Goal: Task Accomplishment & Management: Manage account settings

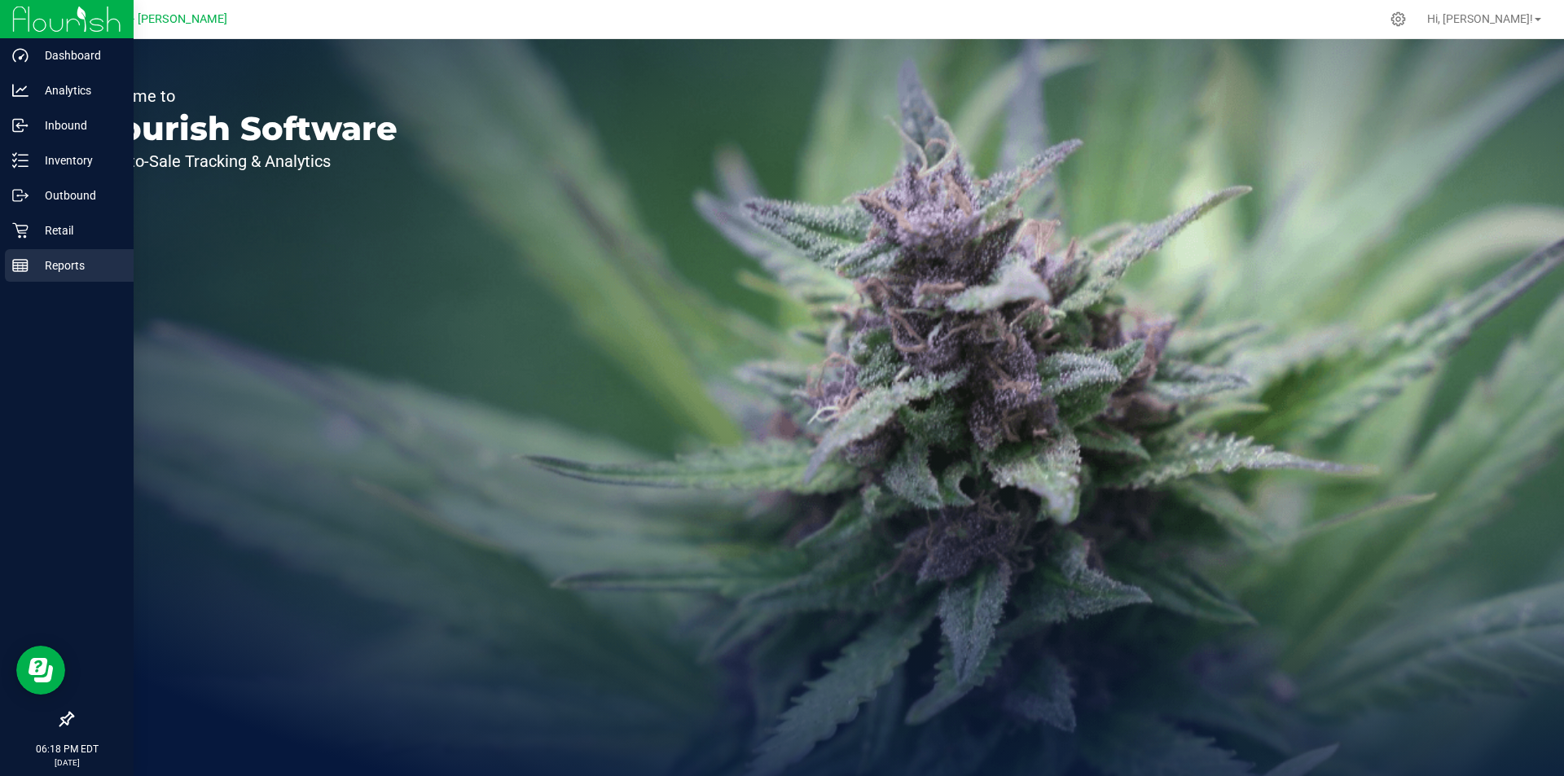
click at [37, 269] on p "Reports" at bounding box center [78, 266] width 98 height 20
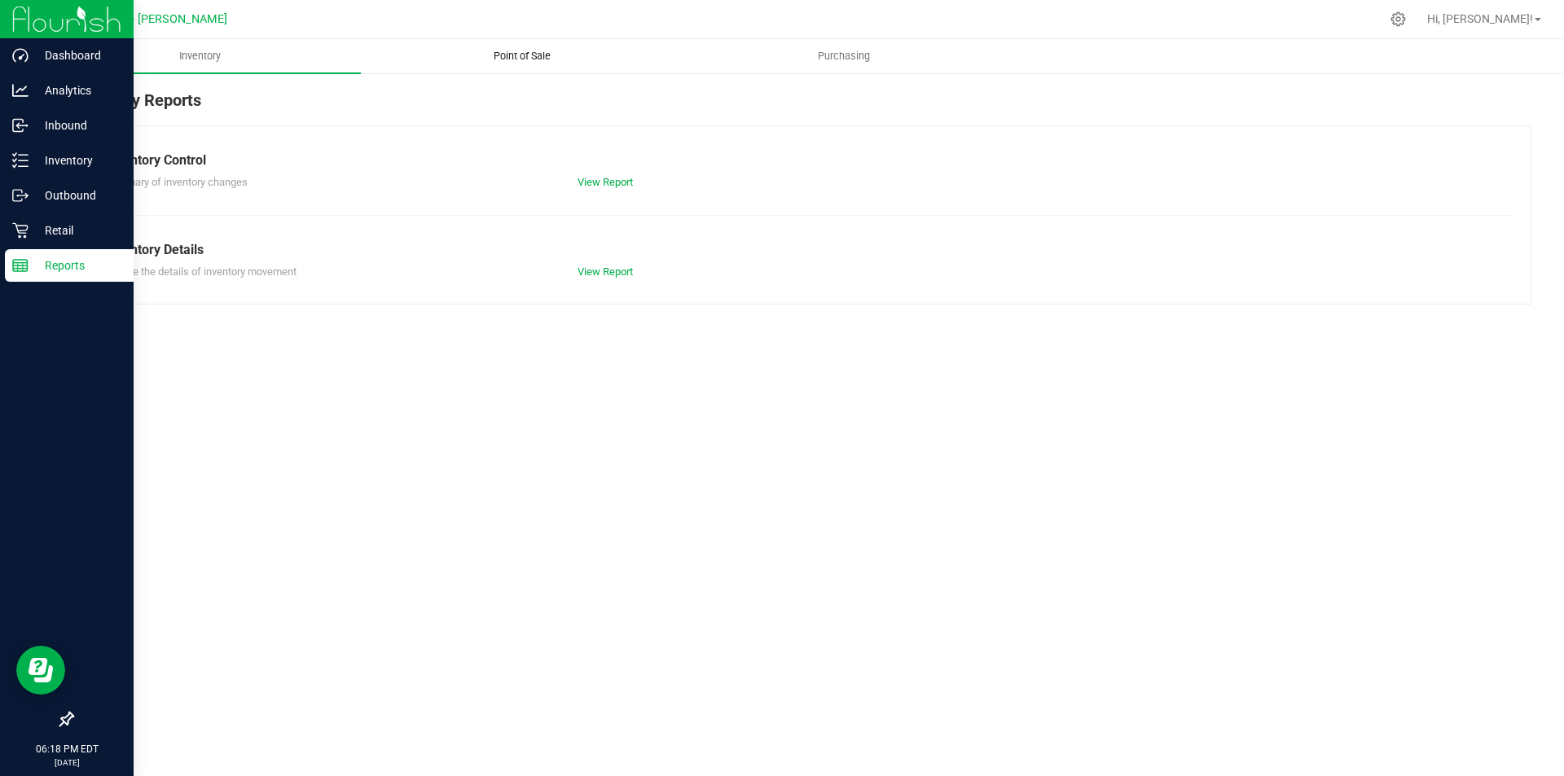
click at [517, 60] on span "Point of Sale" at bounding box center [522, 56] width 101 height 15
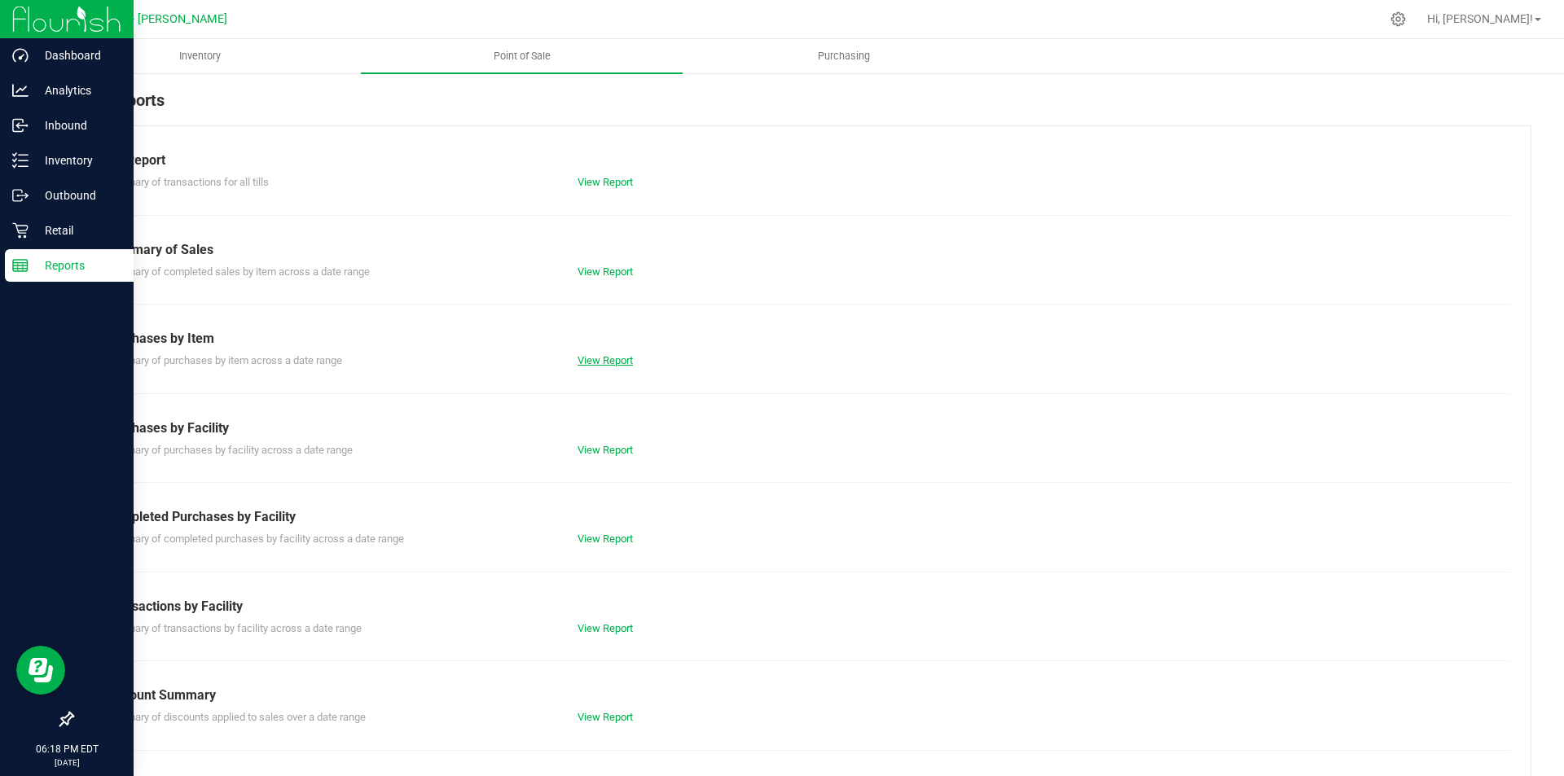
click at [603, 359] on link "View Report" at bounding box center [605, 360] width 55 height 12
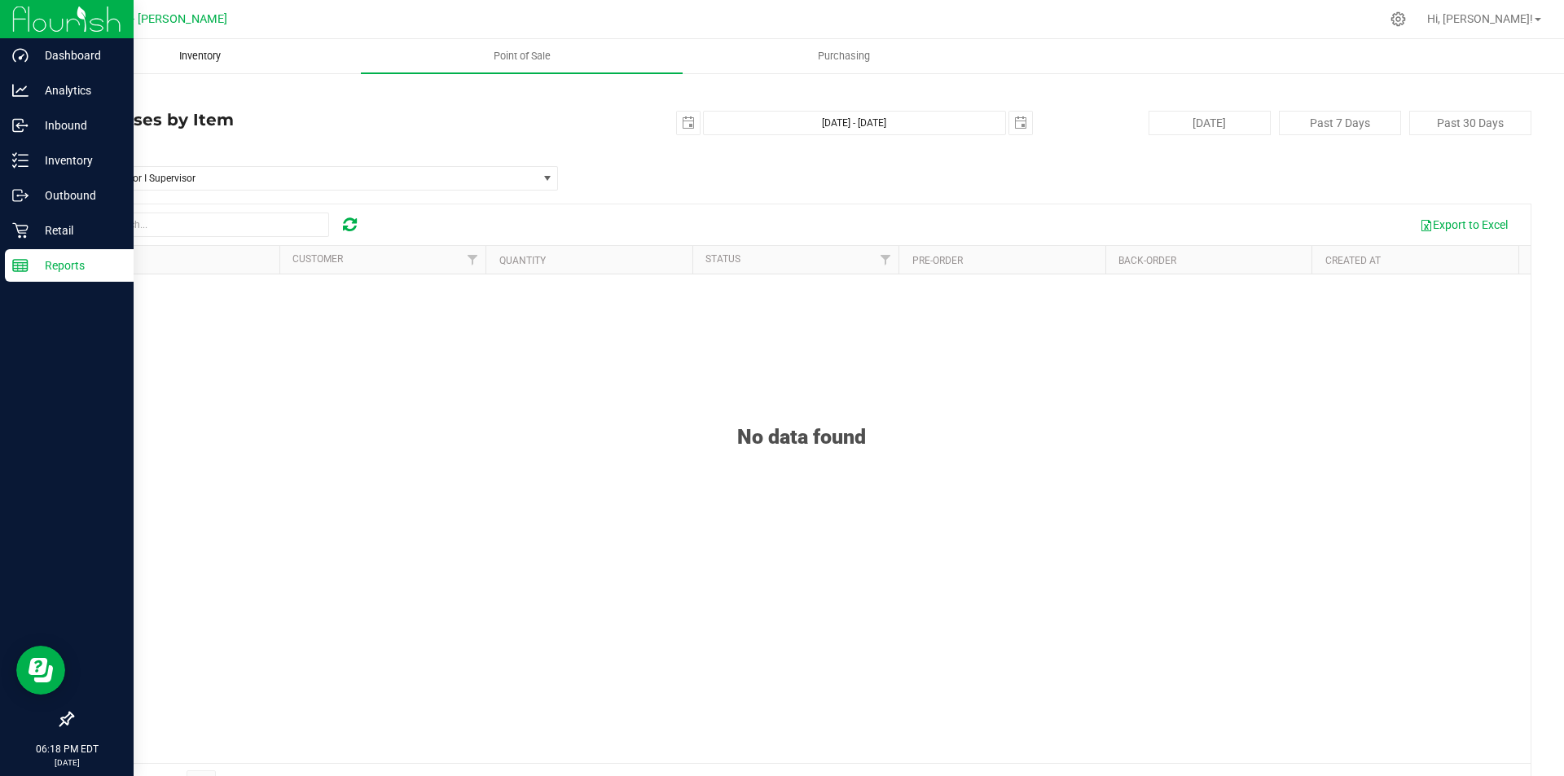
click at [220, 62] on span "Inventory" at bounding box center [200, 56] width 86 height 15
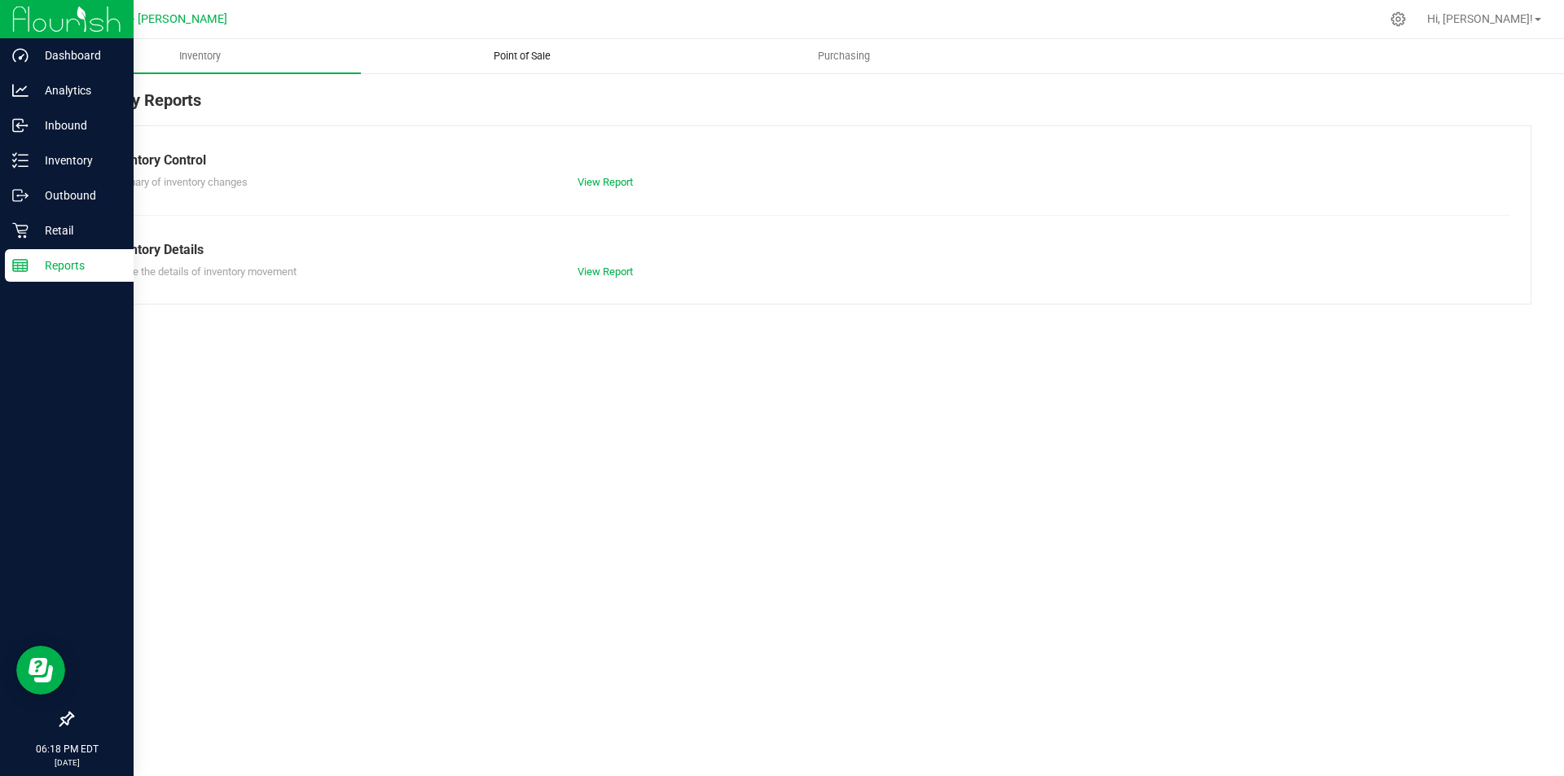
click at [506, 52] on span "Point of Sale" at bounding box center [522, 56] width 101 height 15
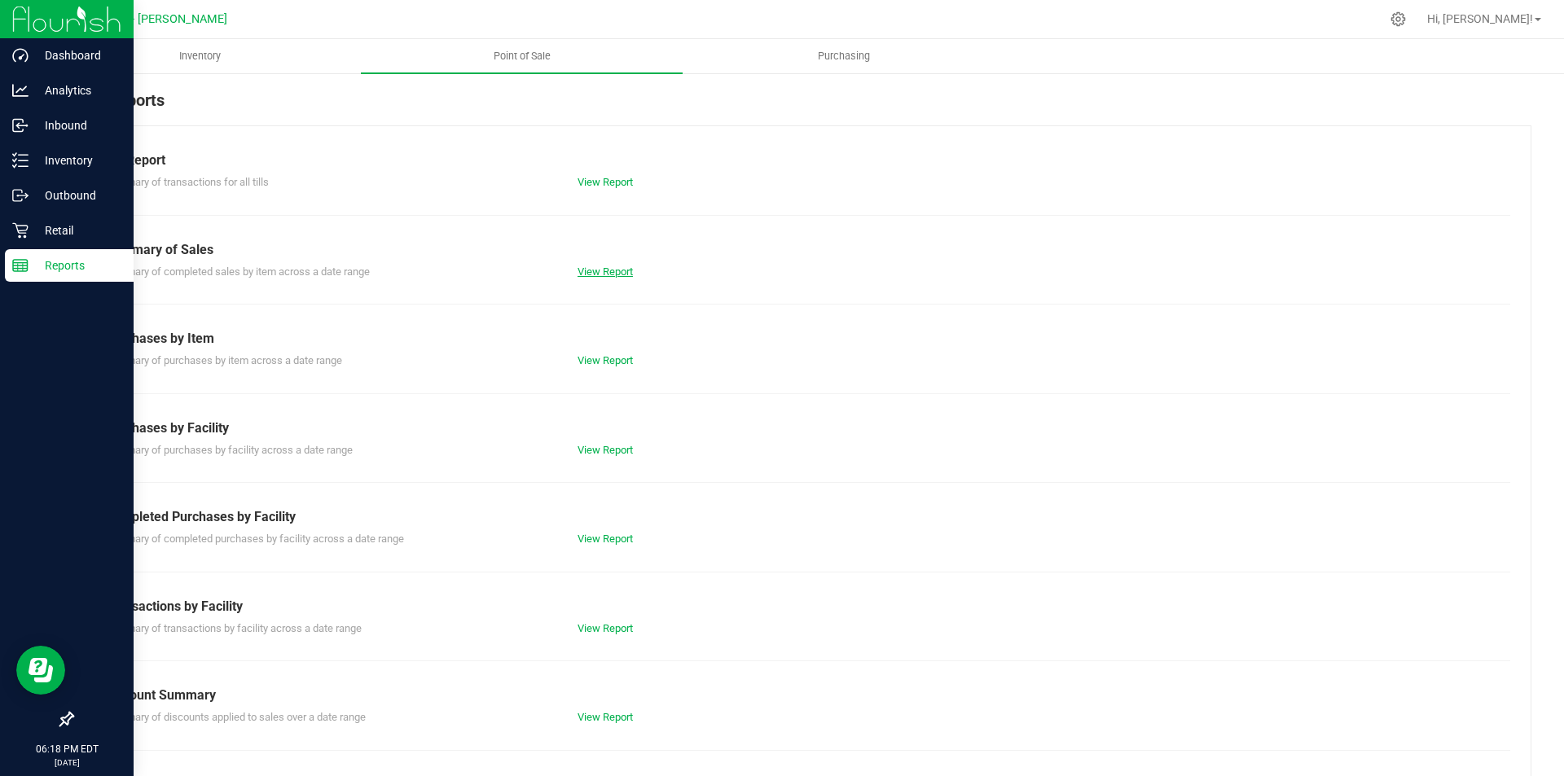
click at [614, 272] on link "View Report" at bounding box center [605, 272] width 55 height 12
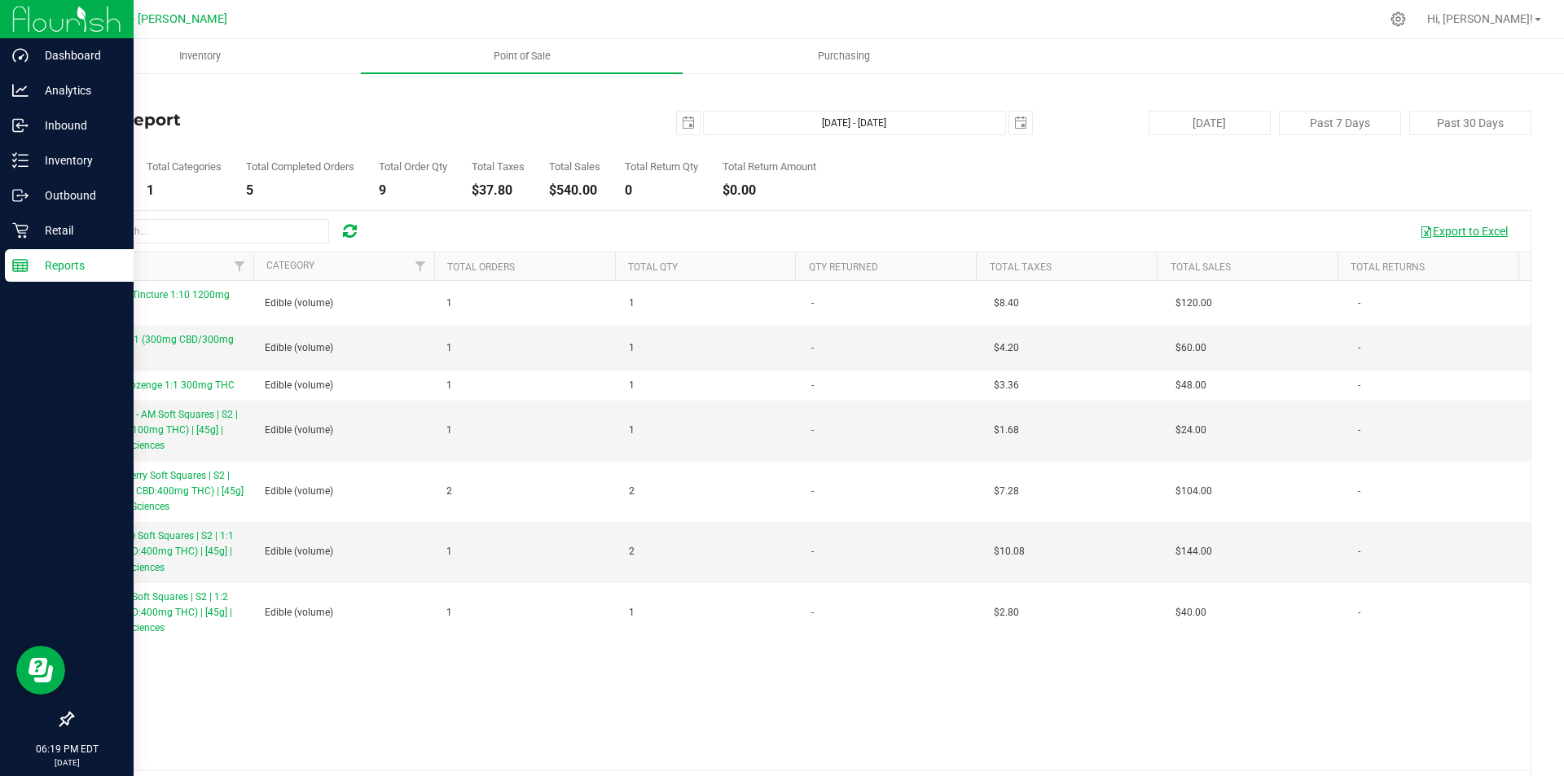
click at [1470, 232] on button "Export to Excel" at bounding box center [1464, 232] width 109 height 28
click at [22, 240] on div "Retail" at bounding box center [69, 230] width 129 height 33
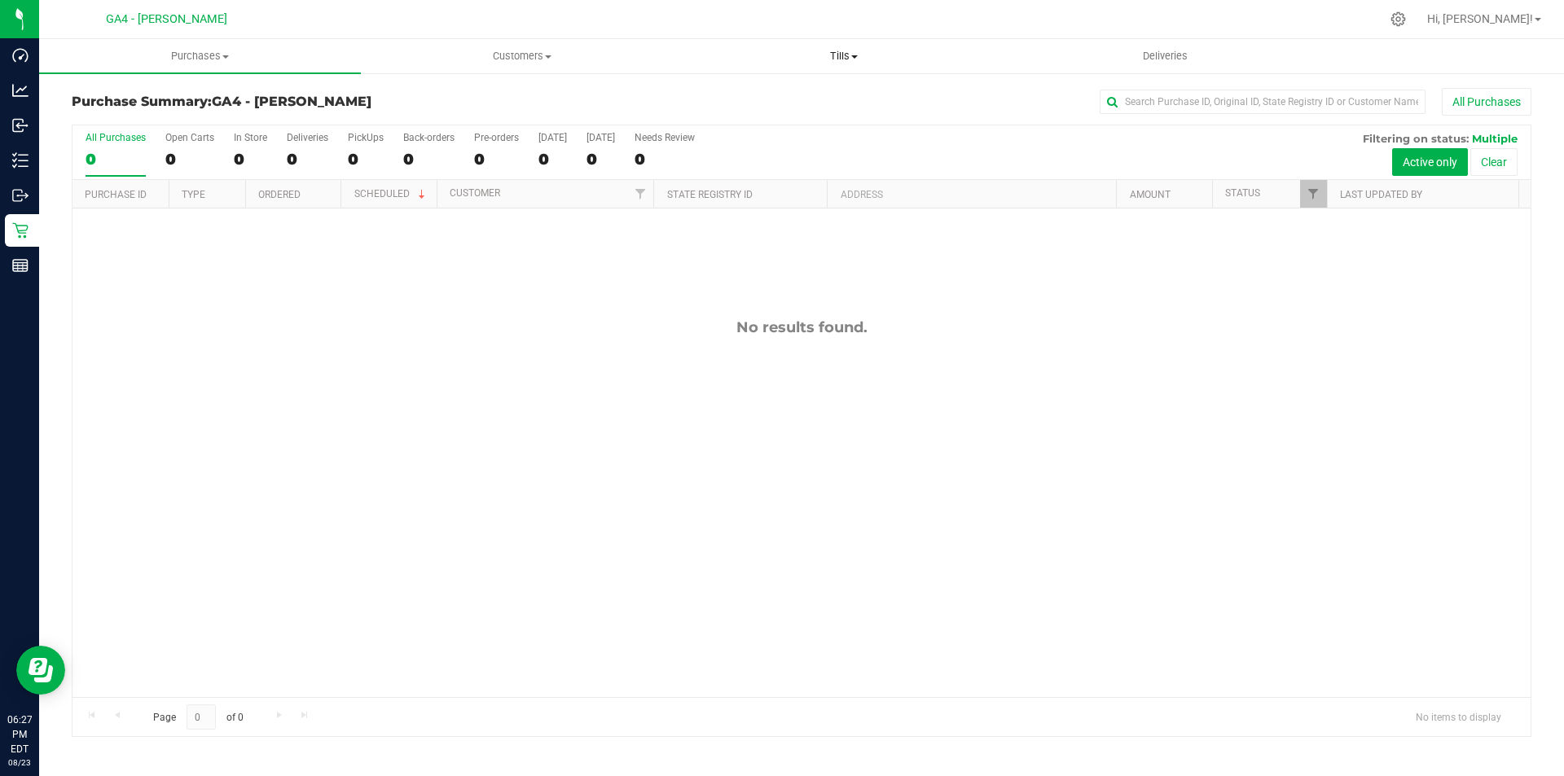
click at [849, 64] on uib-tab-heading "Tills Manage tills Reconcile e-payments" at bounding box center [844, 56] width 320 height 33
click at [746, 103] on span "Manage tills" at bounding box center [738, 98] width 110 height 14
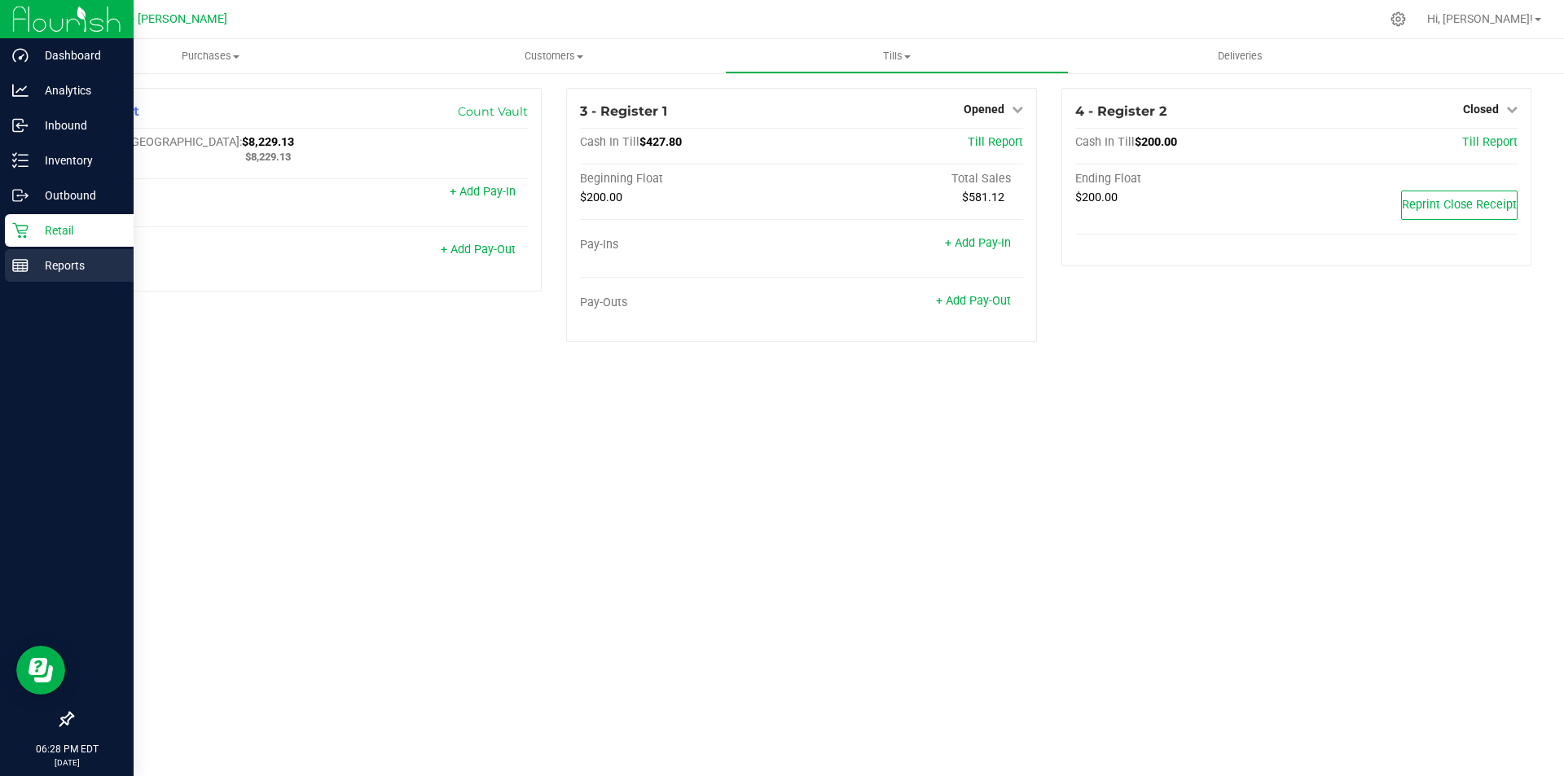
click at [59, 272] on p "Reports" at bounding box center [78, 266] width 98 height 20
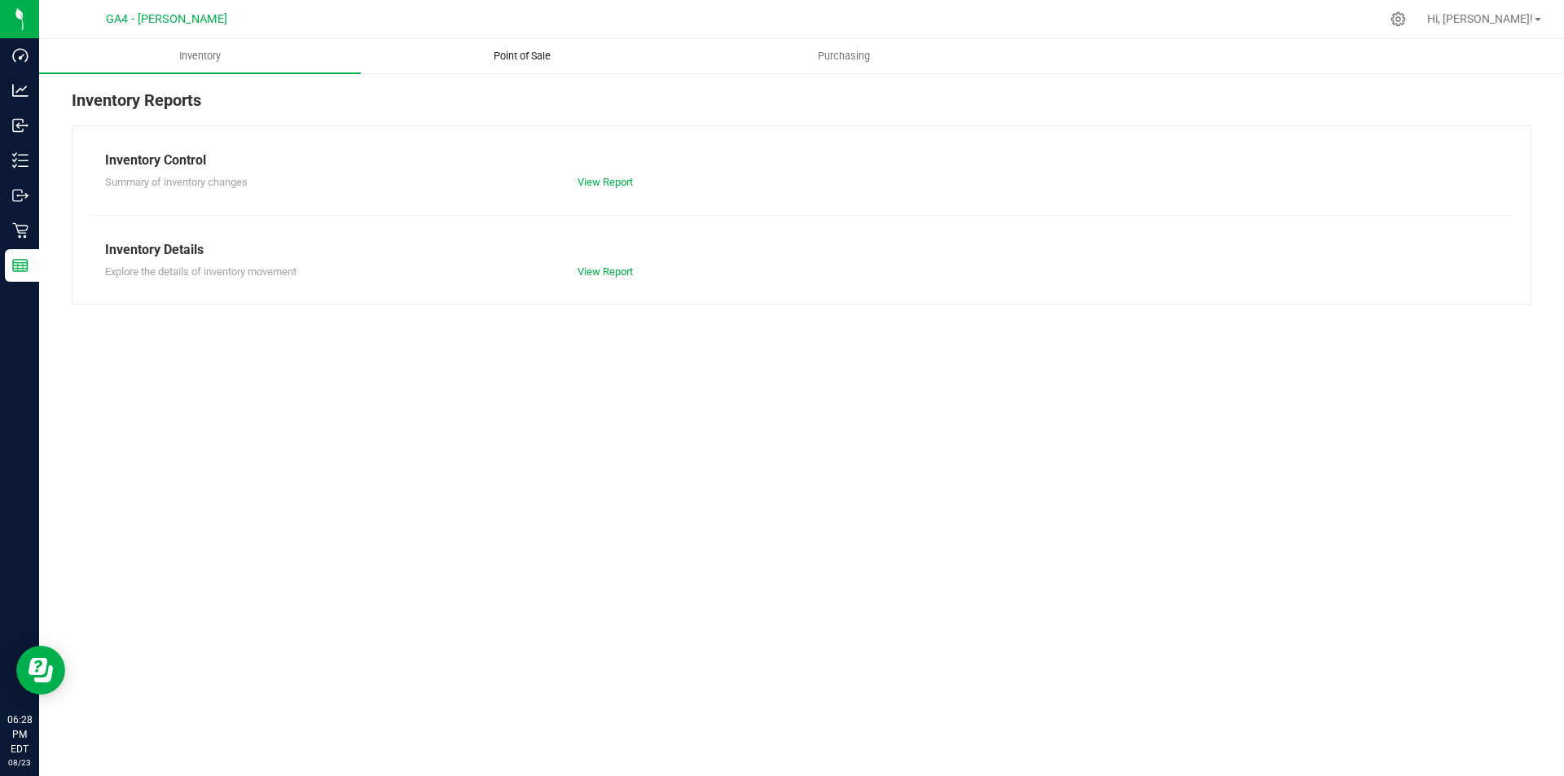
click at [498, 65] on uib-tab-heading "Point of Sale" at bounding box center [522, 56] width 320 height 33
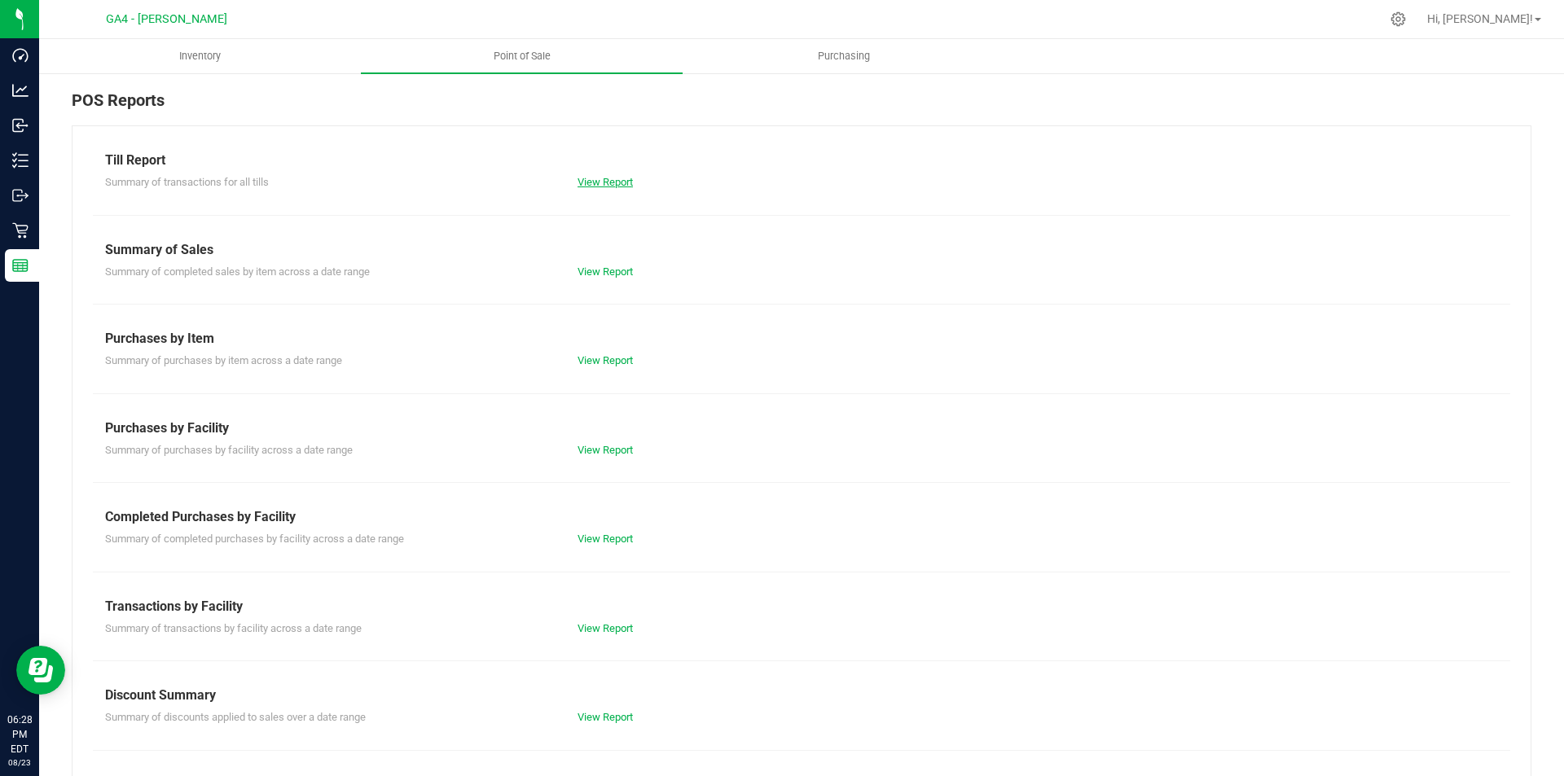
click at [592, 183] on link "View Report" at bounding box center [605, 182] width 55 height 12
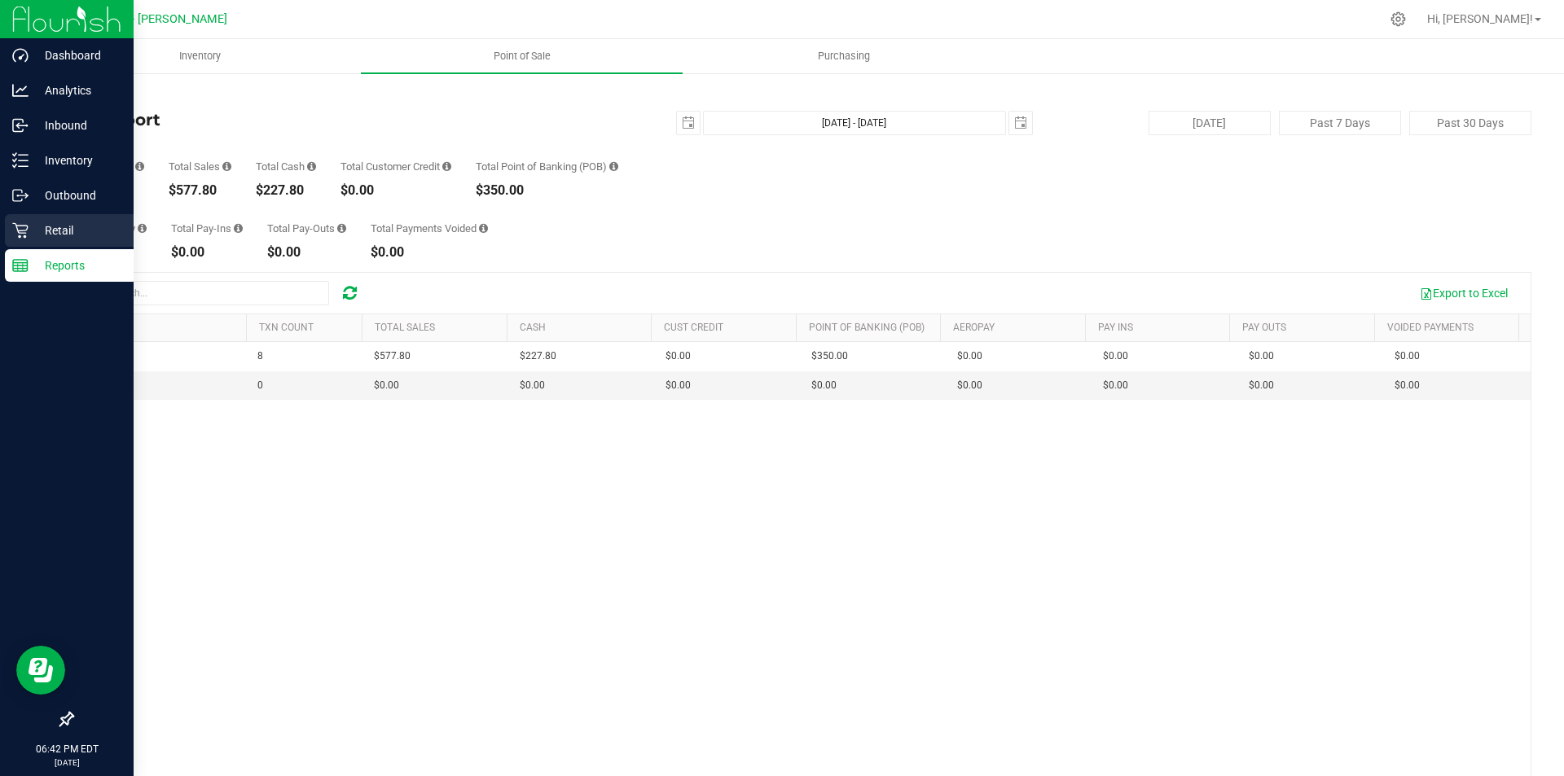
click at [24, 231] on icon at bounding box center [20, 230] width 16 height 16
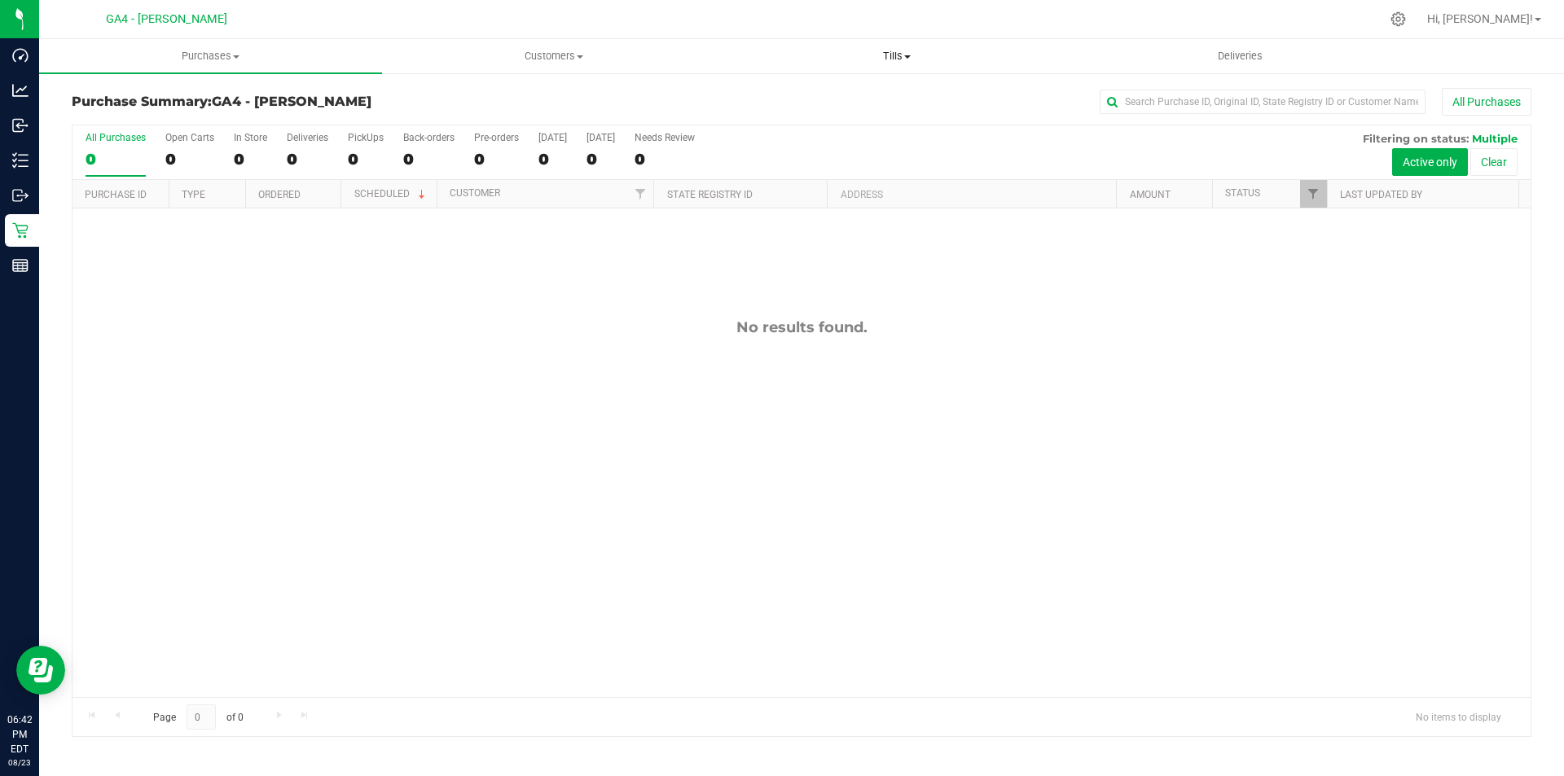
click at [890, 60] on span "Tills" at bounding box center [896, 56] width 341 height 15
click at [781, 95] on span "Manage tills" at bounding box center [780, 98] width 110 height 14
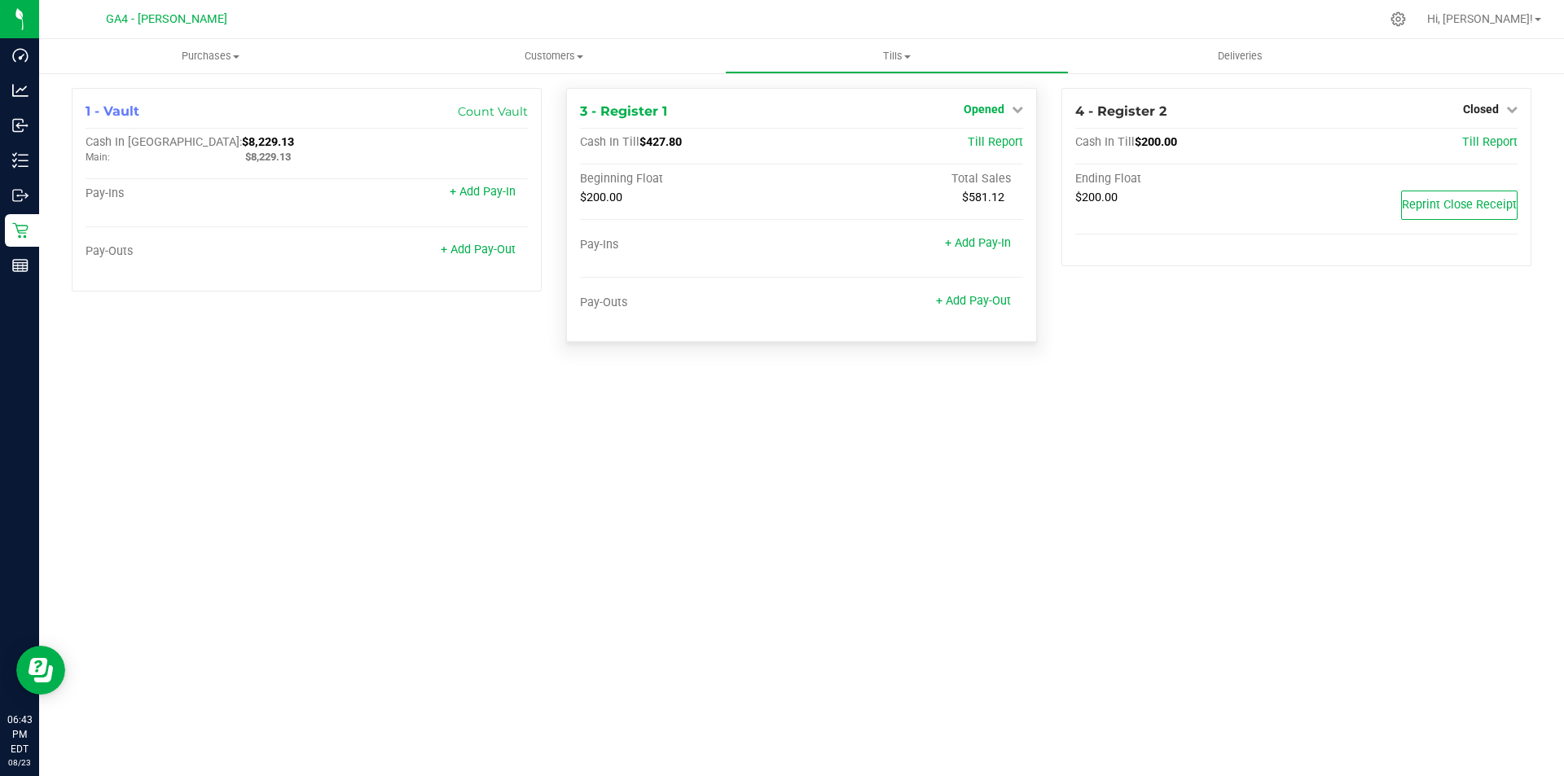
click at [1005, 114] on link "Opened" at bounding box center [993, 109] width 59 height 13
click at [979, 147] on link "Close Till" at bounding box center [986, 143] width 44 height 13
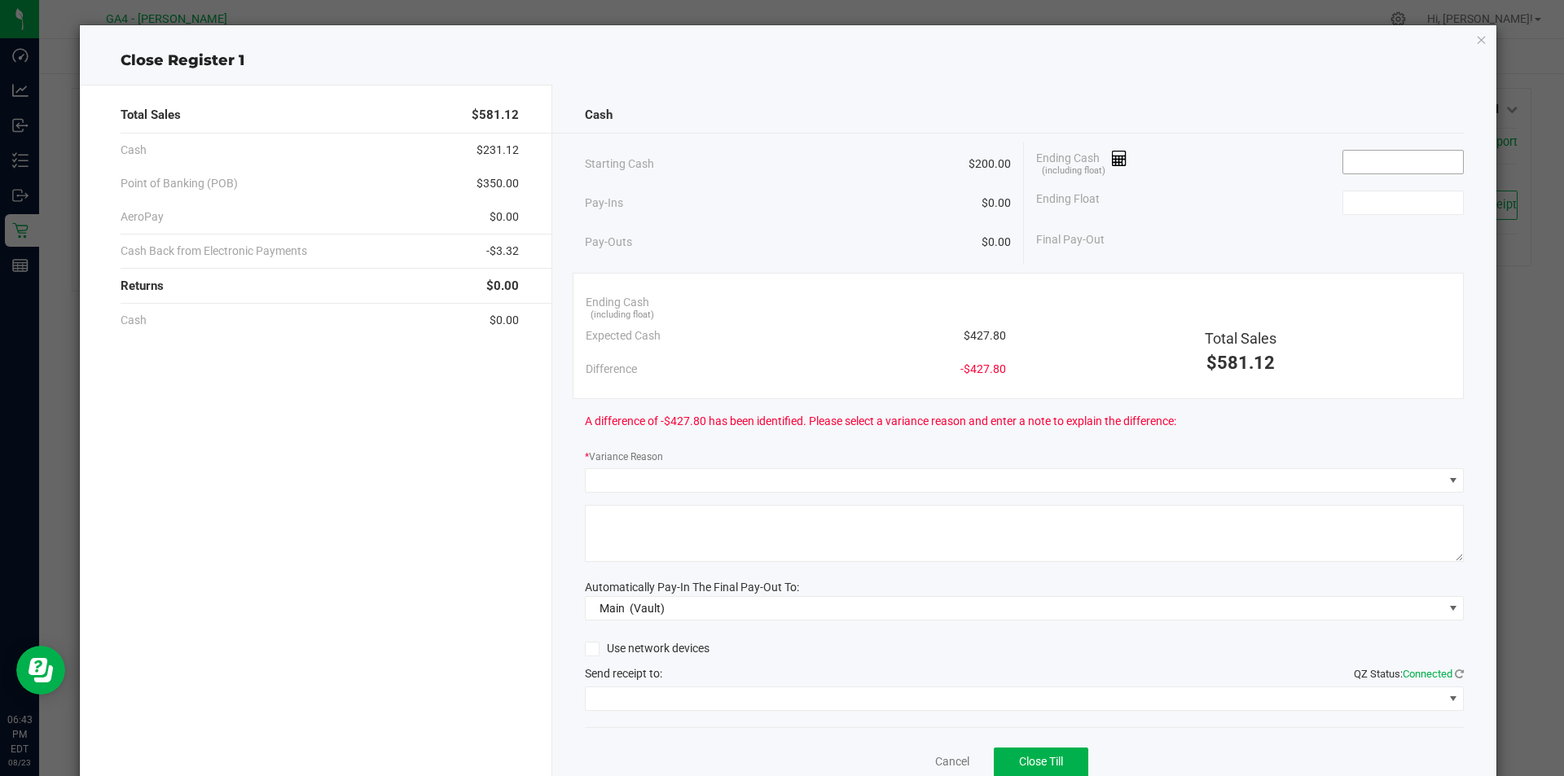
click at [1348, 158] on input at bounding box center [1404, 162] width 120 height 23
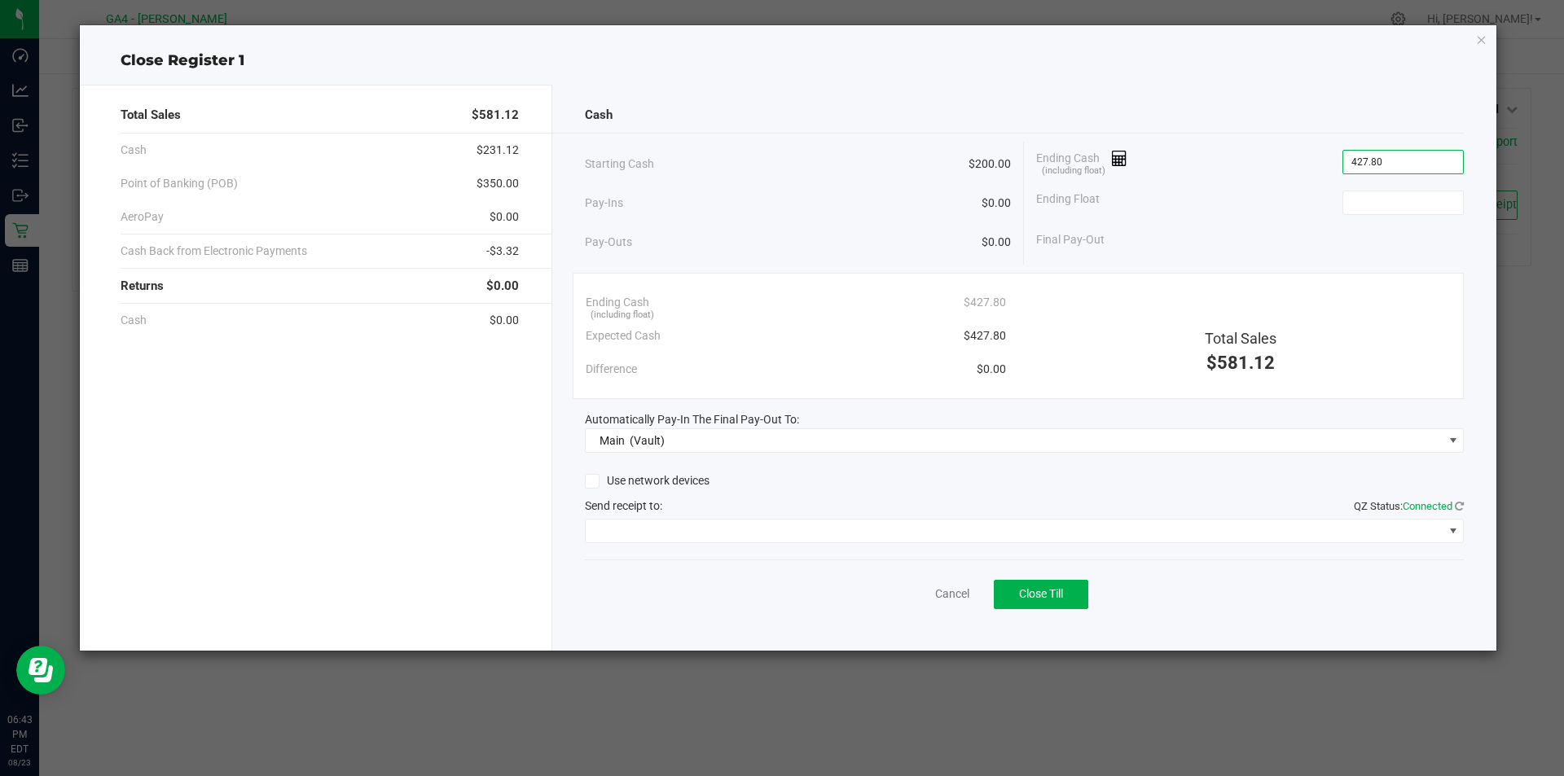
type input "$427.80"
type input "$200.00"
click at [950, 597] on link "Cancel" at bounding box center [952, 594] width 34 height 17
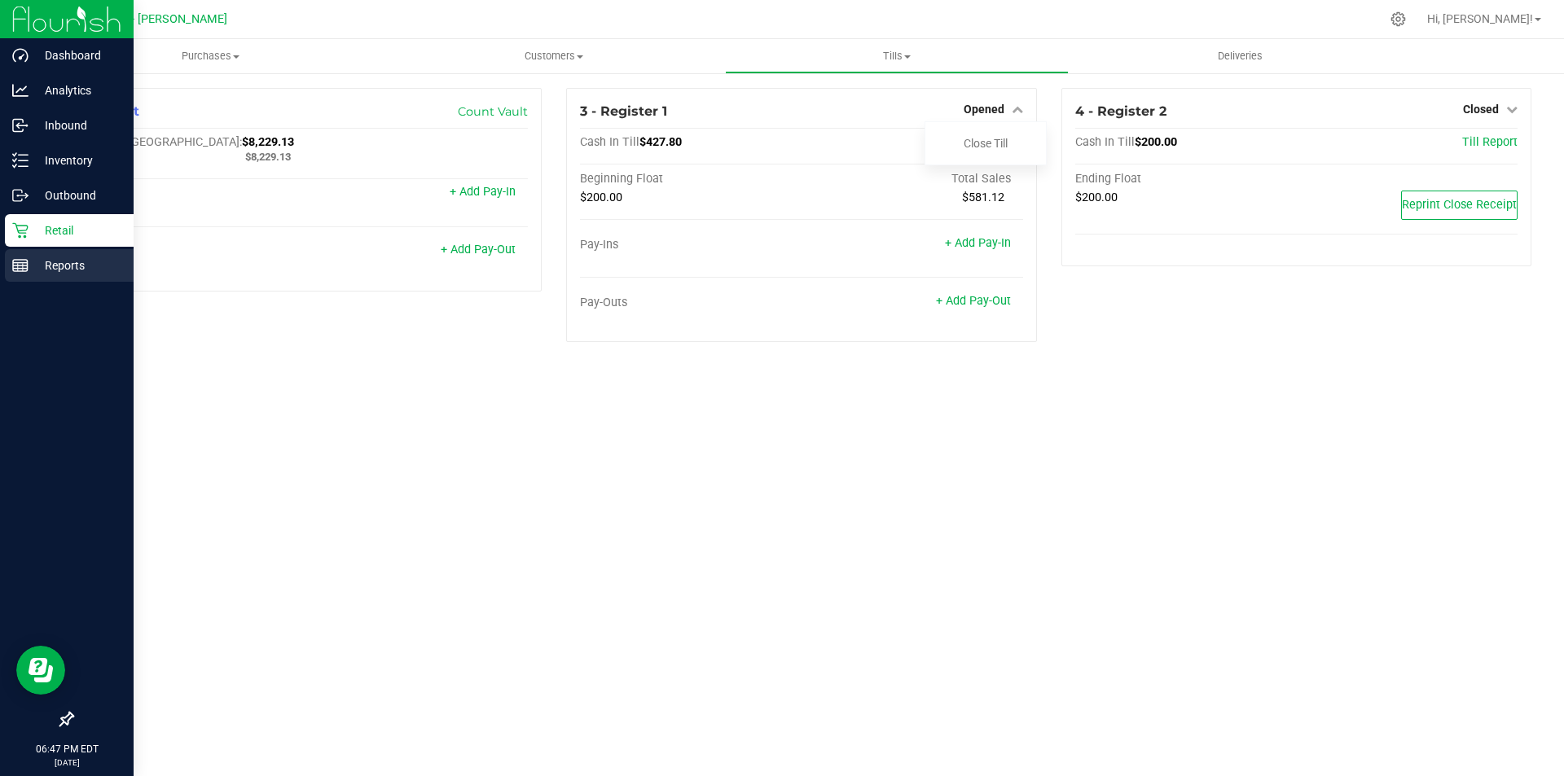
click at [35, 267] on p "Reports" at bounding box center [78, 266] width 98 height 20
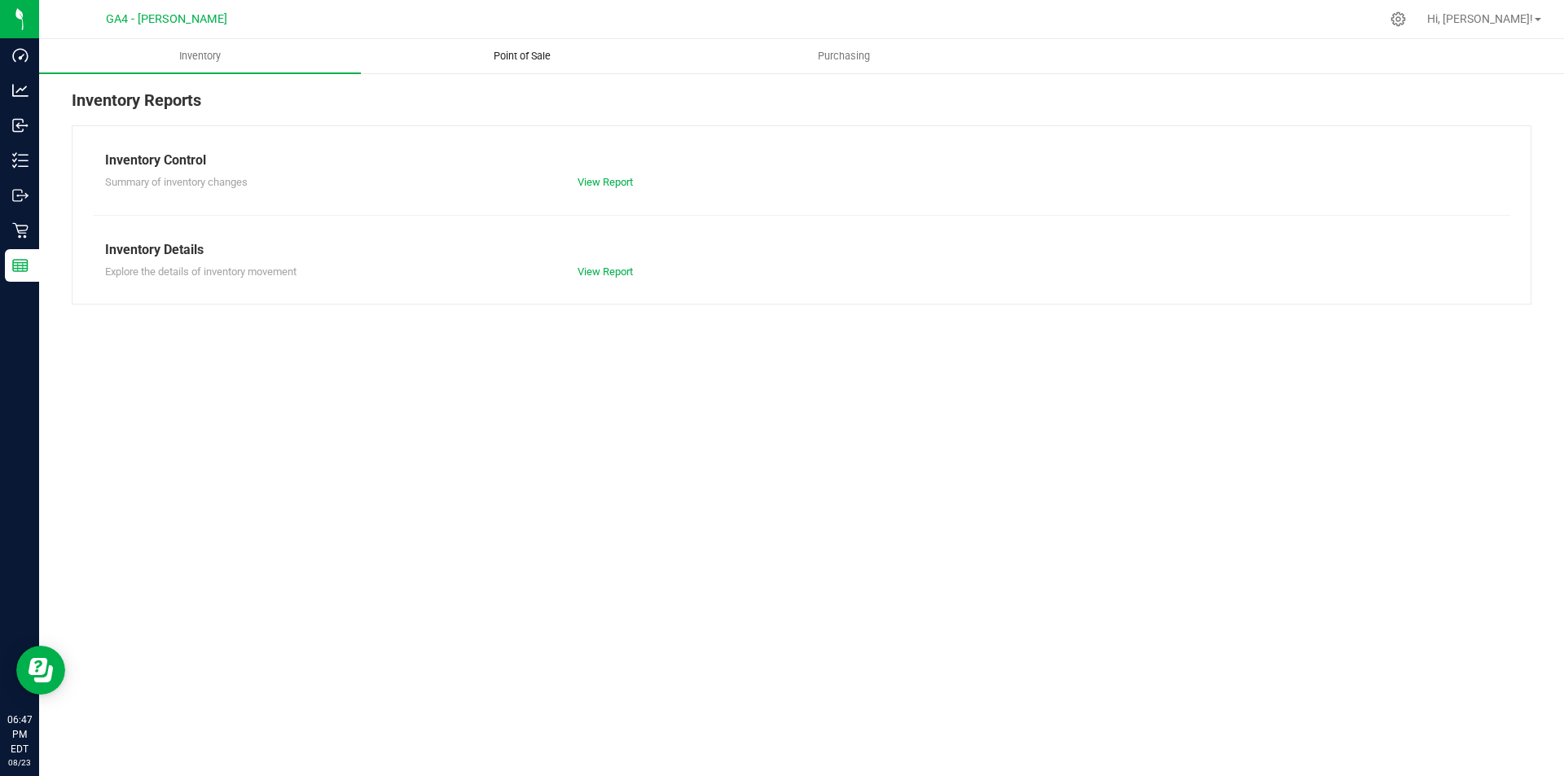
click at [513, 59] on span "Point of Sale" at bounding box center [522, 56] width 101 height 15
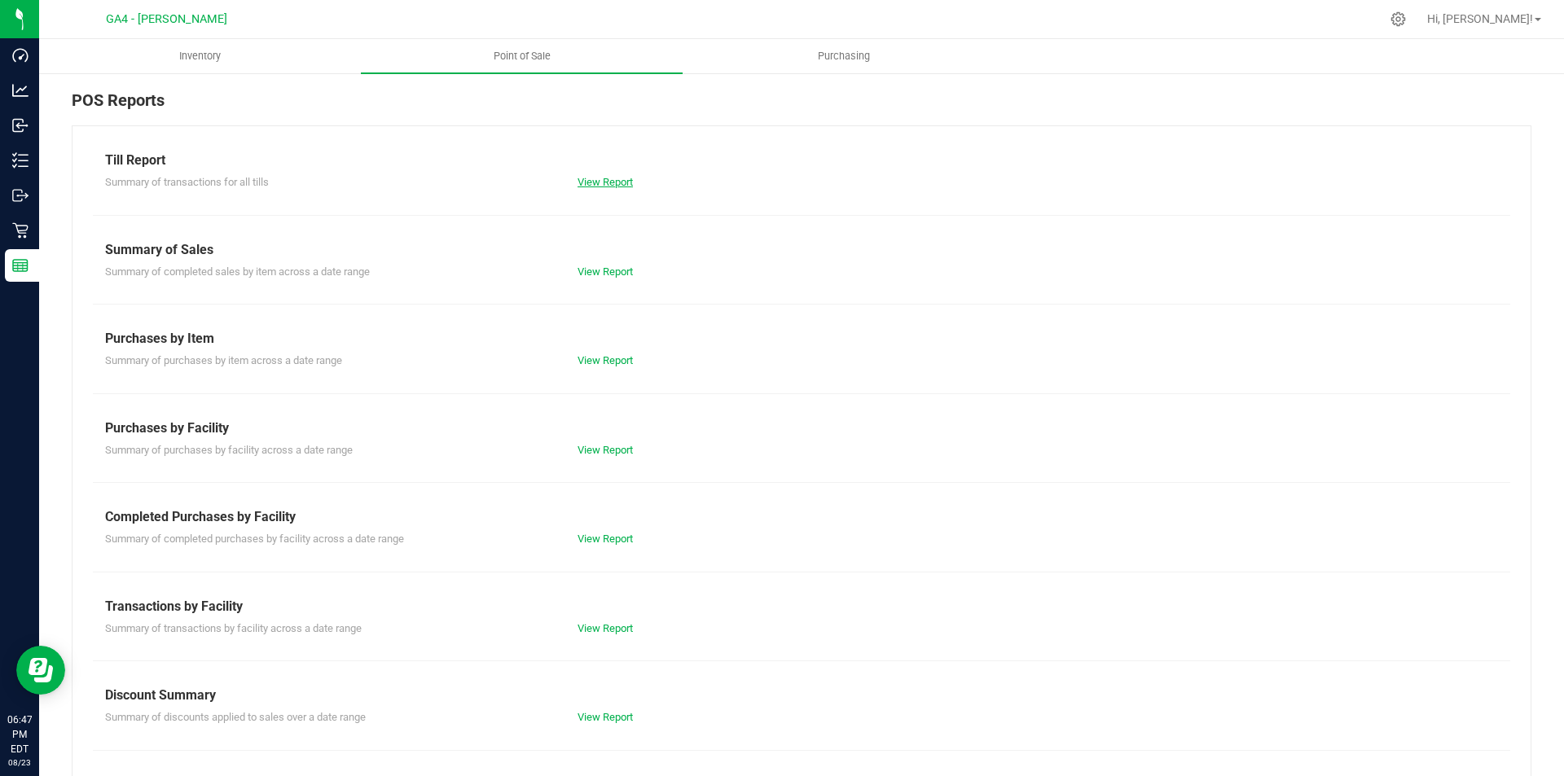
click at [596, 181] on link "View Report" at bounding box center [605, 182] width 55 height 12
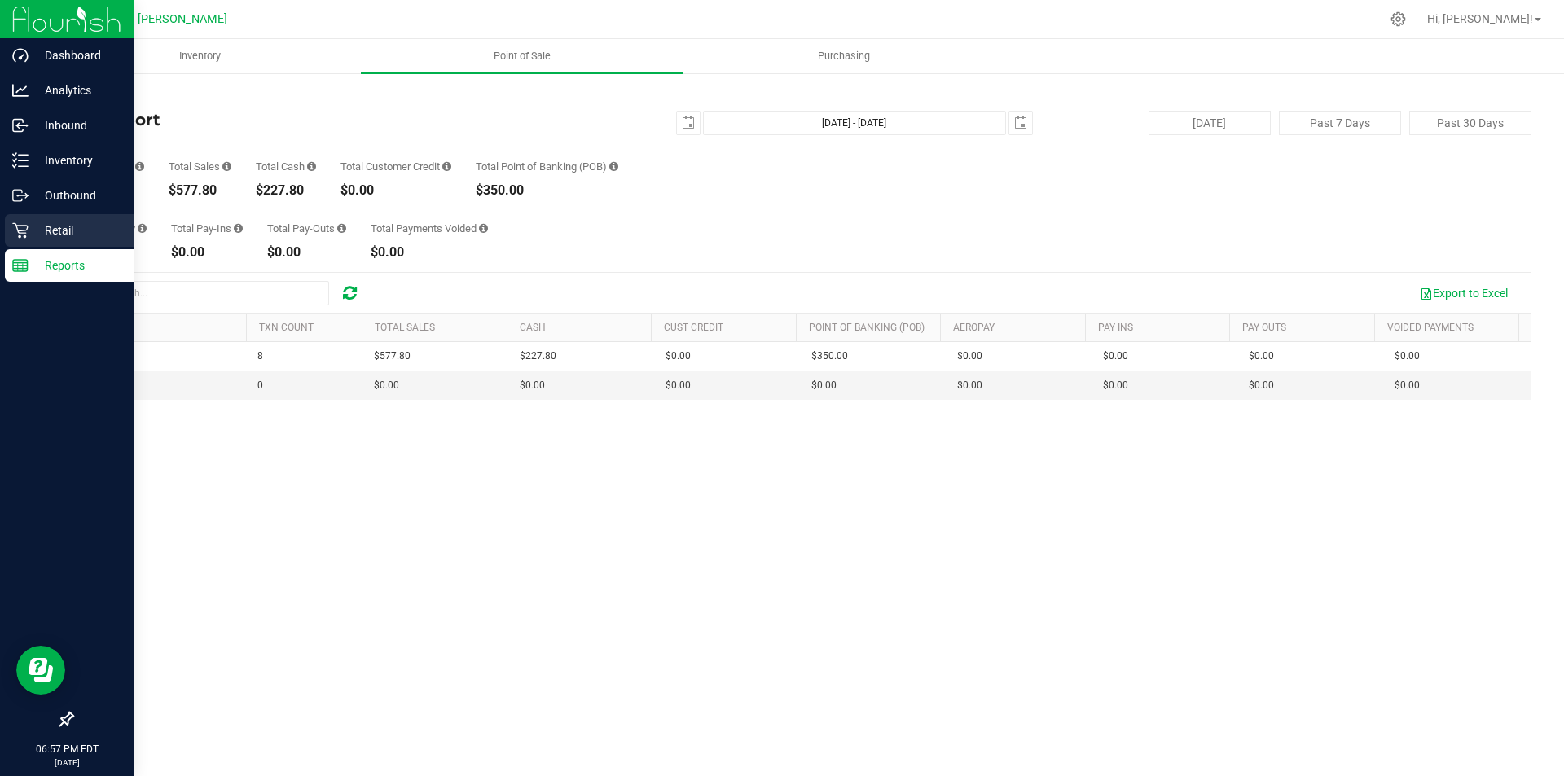
click at [54, 240] on div "Retail" at bounding box center [69, 230] width 129 height 33
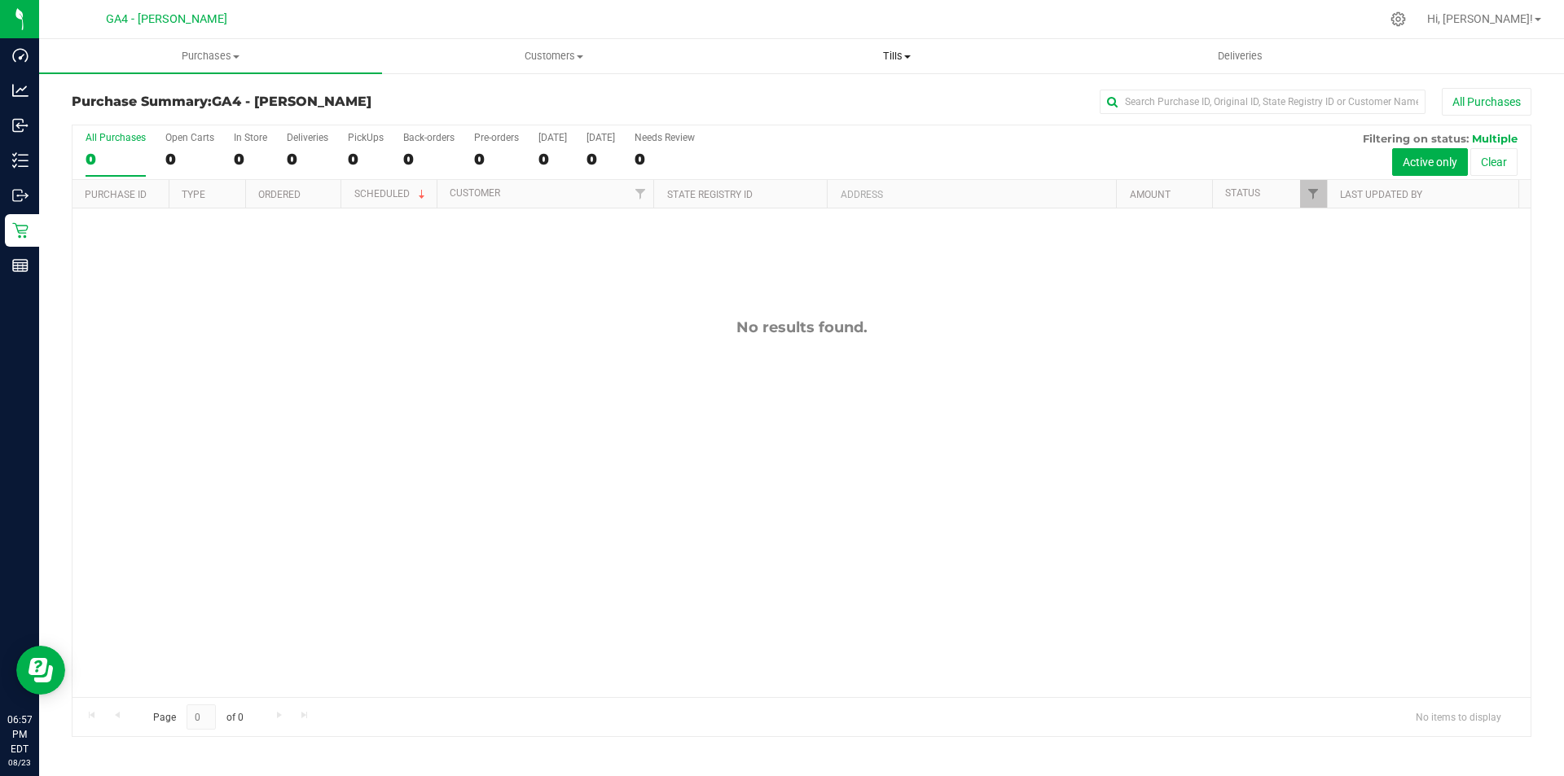
click at [882, 59] on span "Tills" at bounding box center [896, 56] width 341 height 15
click at [797, 94] on span "Manage tills" at bounding box center [780, 98] width 110 height 14
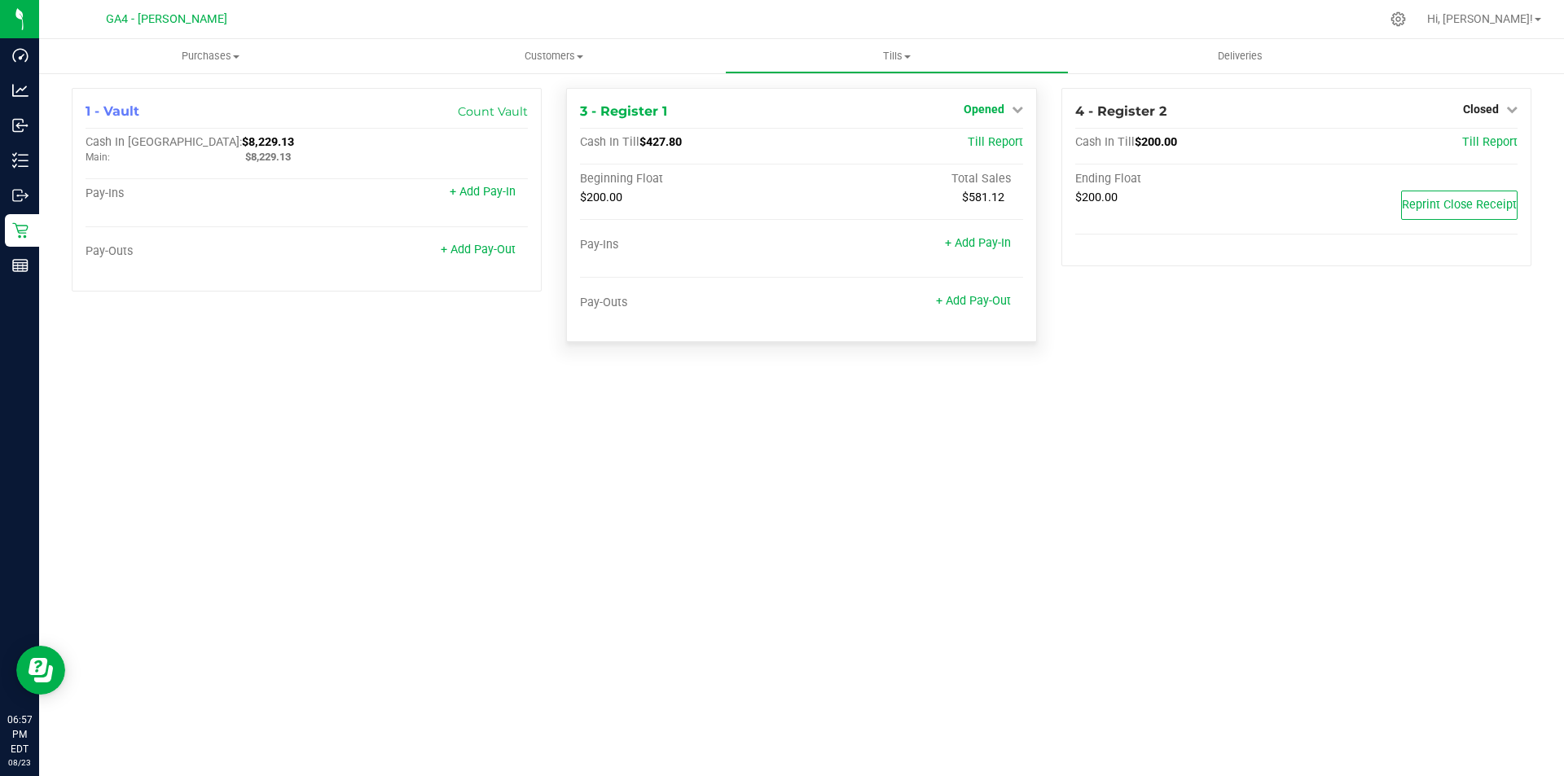
click at [1001, 115] on span "Opened" at bounding box center [984, 109] width 41 height 13
click at [996, 143] on link "Close Till" at bounding box center [986, 143] width 44 height 13
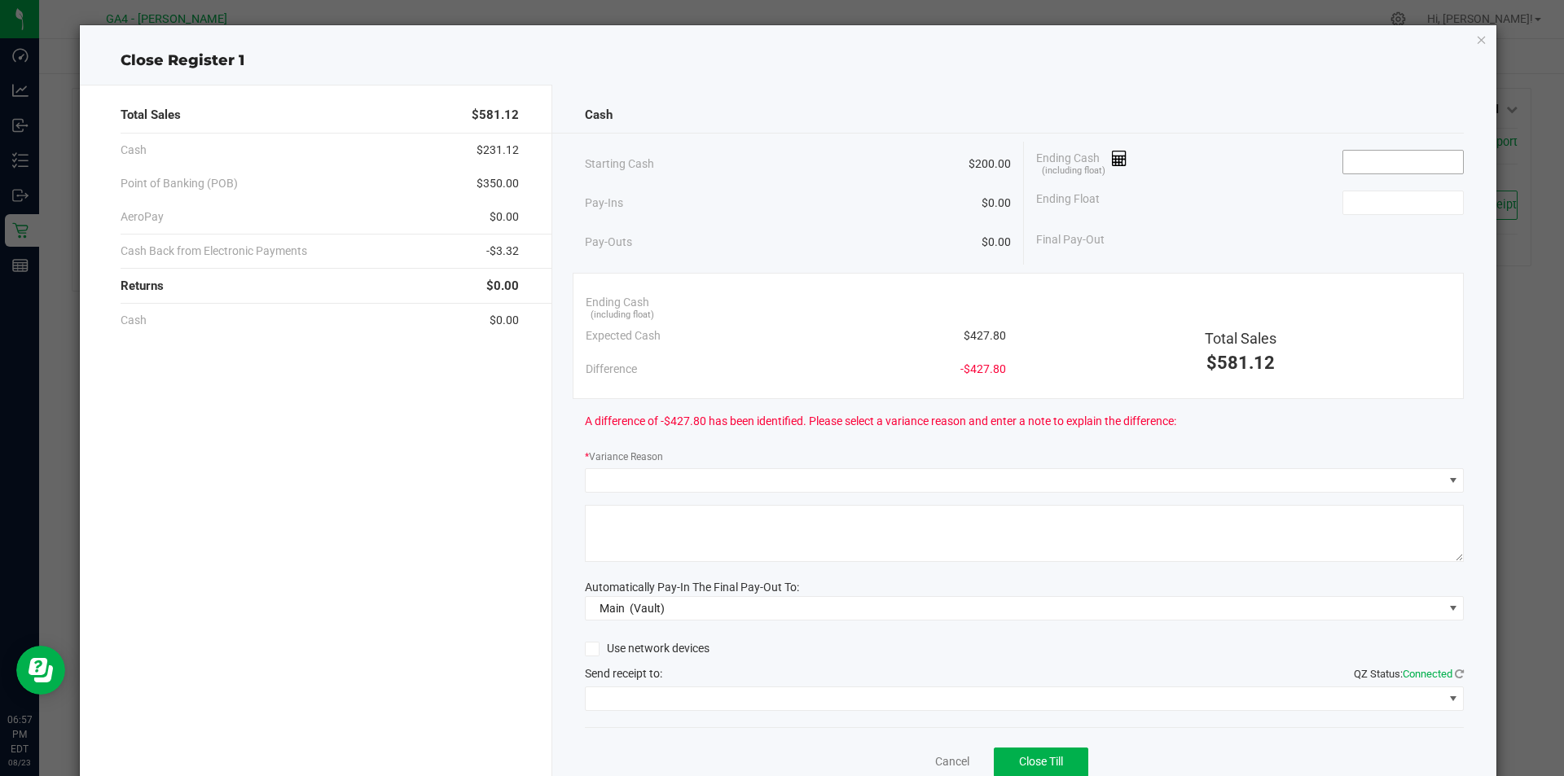
click at [1353, 167] on input at bounding box center [1404, 162] width 120 height 23
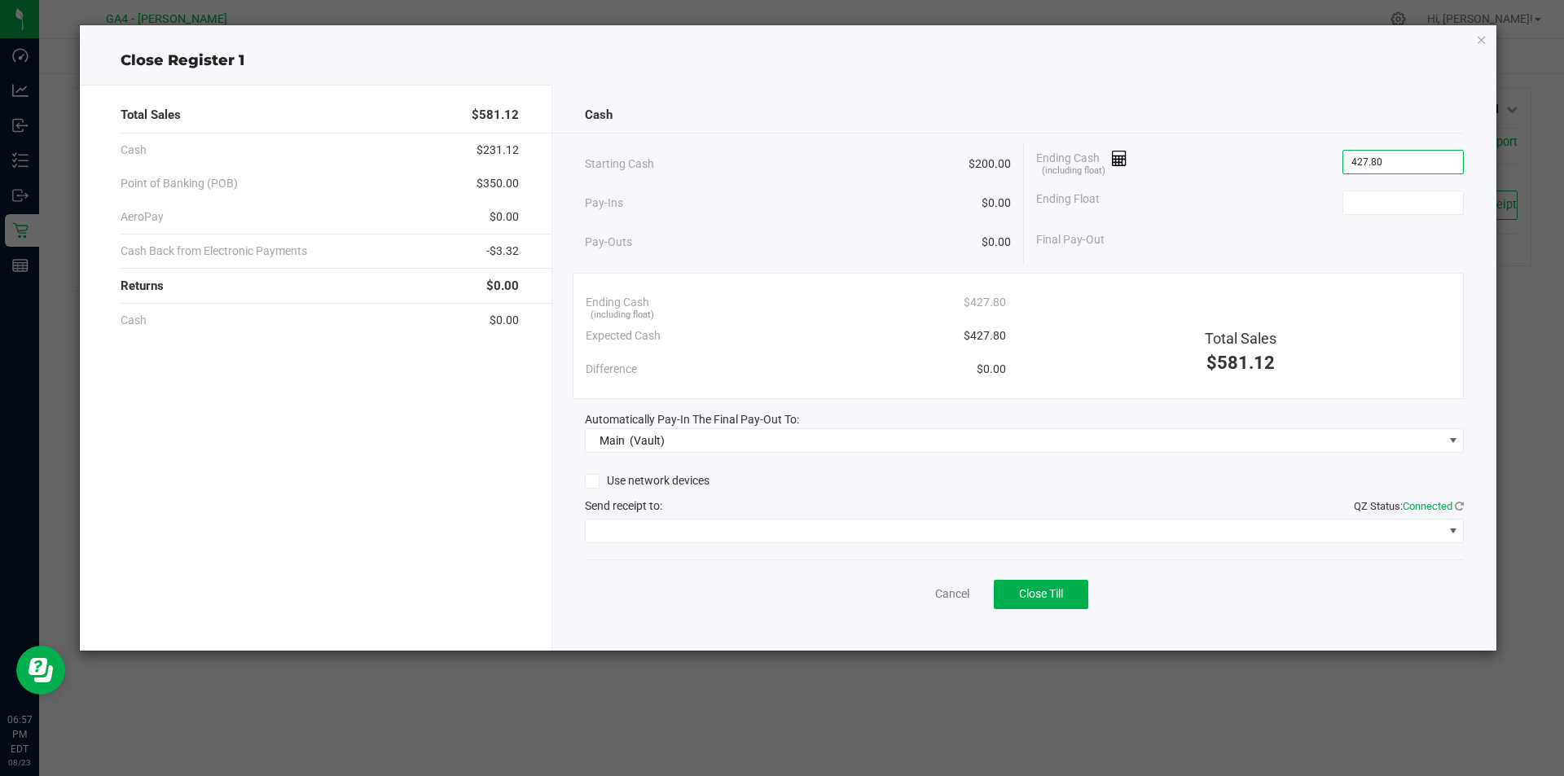
type input "$427.80"
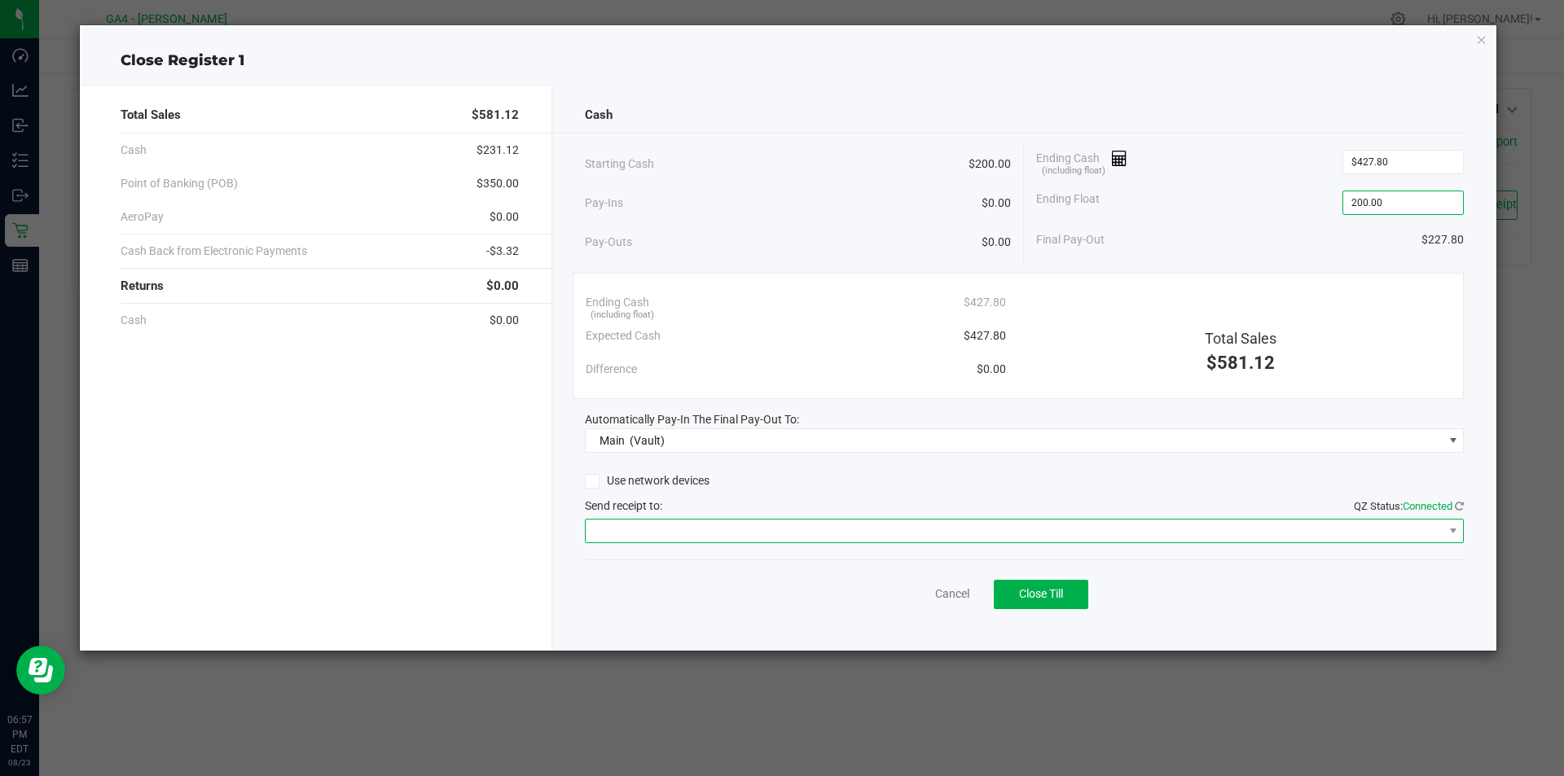
type input "$200.00"
click at [1392, 521] on span at bounding box center [1015, 531] width 858 height 23
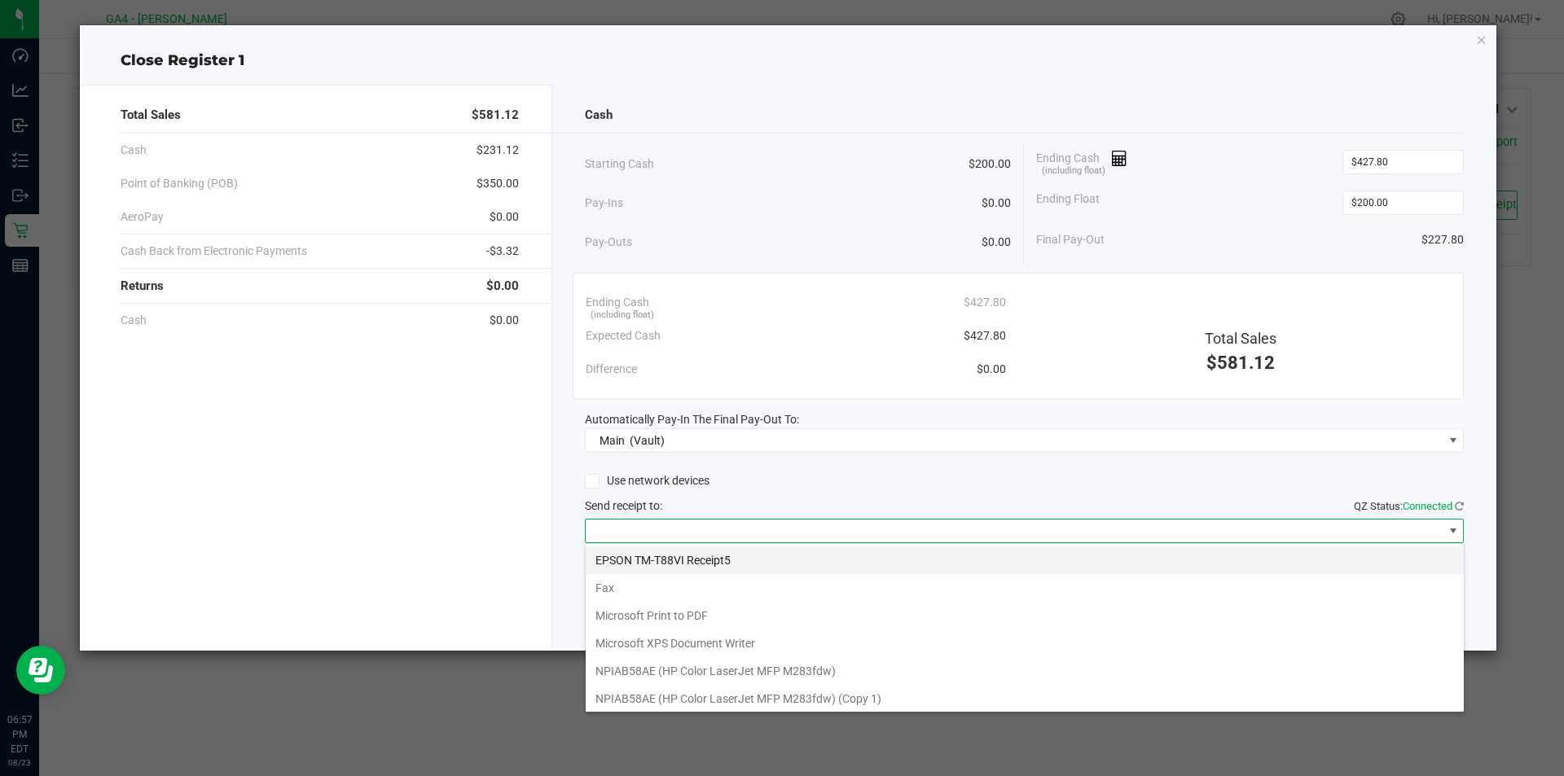
scroll to position [24, 879]
click at [737, 562] on Receipt5 "EPSON TM-T88VI Receipt5" at bounding box center [1025, 561] width 878 height 28
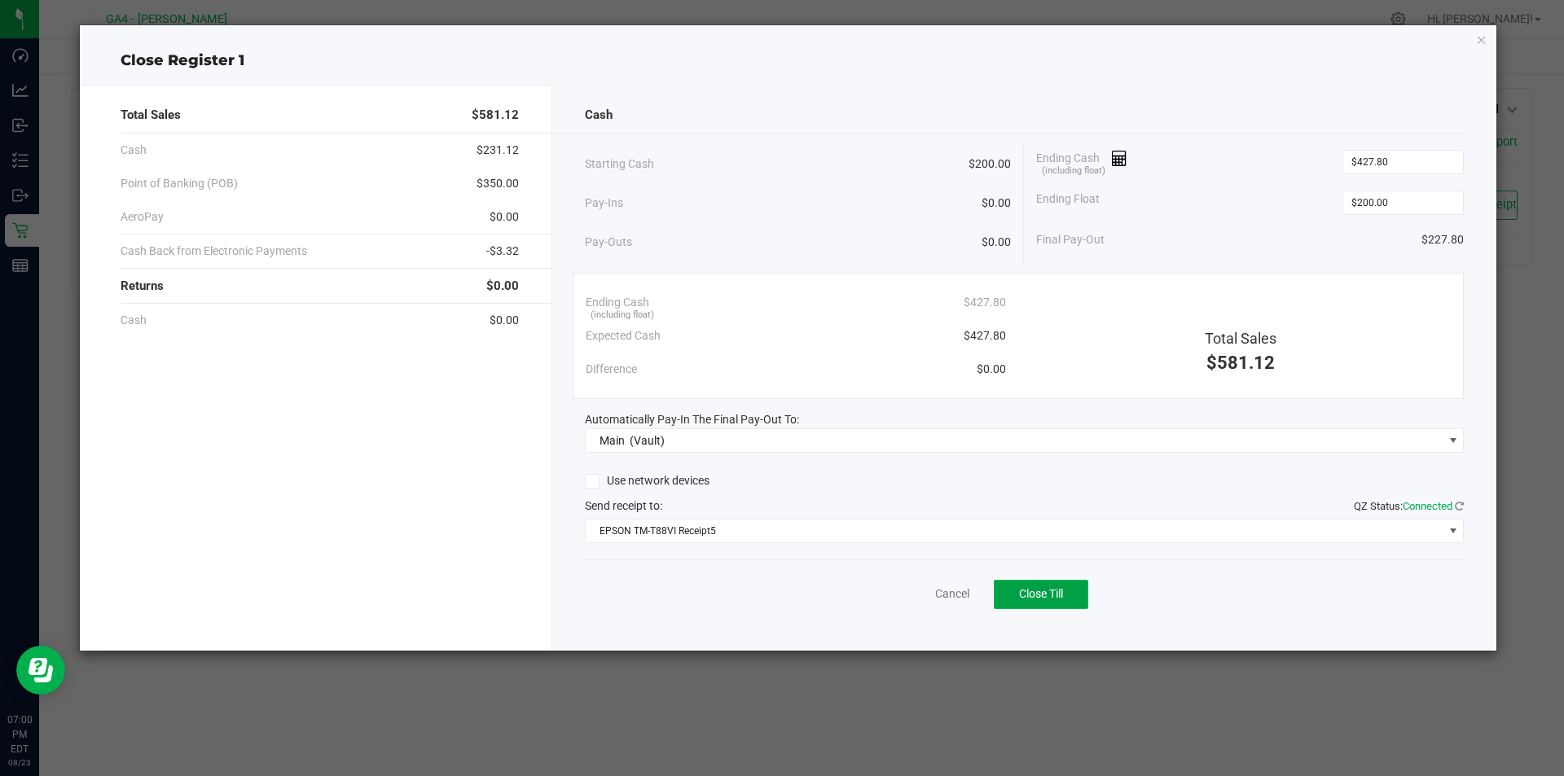
click at [1036, 600] on span "Close Till" at bounding box center [1041, 593] width 44 height 13
drag, startPoint x: 780, startPoint y: 664, endPoint x: 913, endPoint y: 592, distance: 151.6
click at [908, 592] on link "Dismiss" at bounding box center [916, 594] width 39 height 17
